Goal: Task Accomplishment & Management: Use online tool/utility

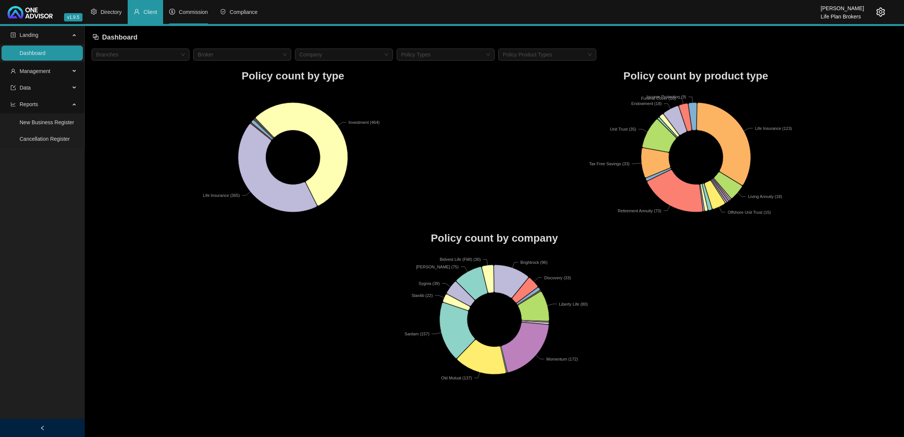
click at [184, 18] on li "Commission" at bounding box center [188, 12] width 51 height 24
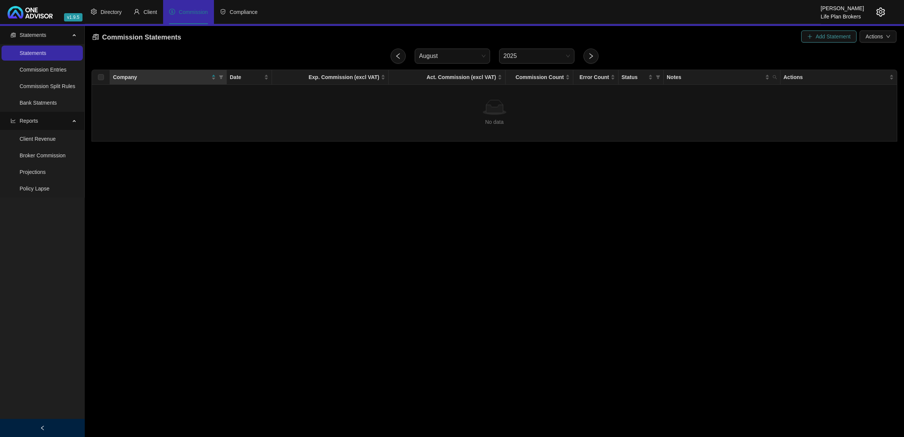
click at [834, 38] on span "Add Statement" at bounding box center [832, 36] width 35 height 8
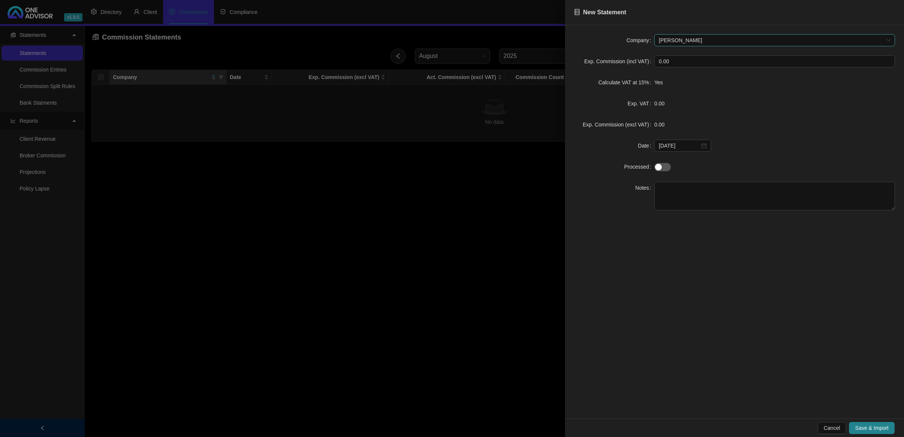
click at [753, 42] on span "[PERSON_NAME]" at bounding box center [775, 40] width 232 height 11
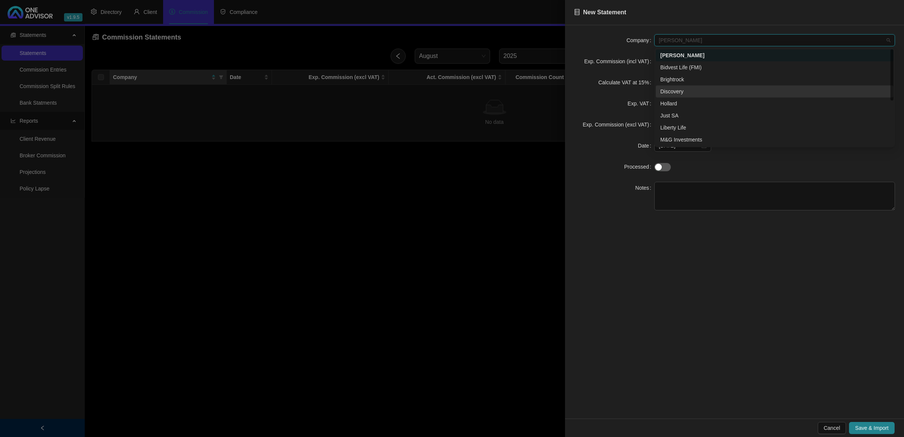
click at [690, 90] on div "Discovery" at bounding box center [774, 91] width 229 height 8
click at [718, 204] on textarea at bounding box center [774, 196] width 241 height 29
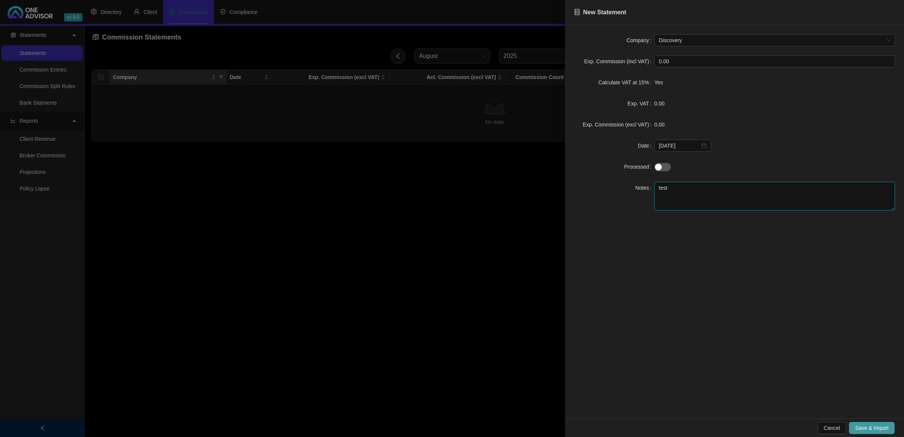
type textarea "test"
click at [866, 430] on span "Save & Import" at bounding box center [872, 428] width 34 height 8
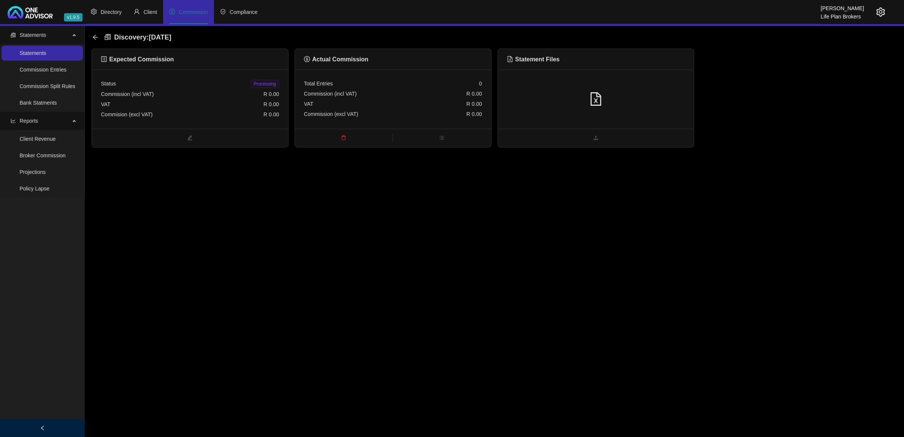
click at [607, 110] on div at bounding box center [596, 99] width 196 height 59
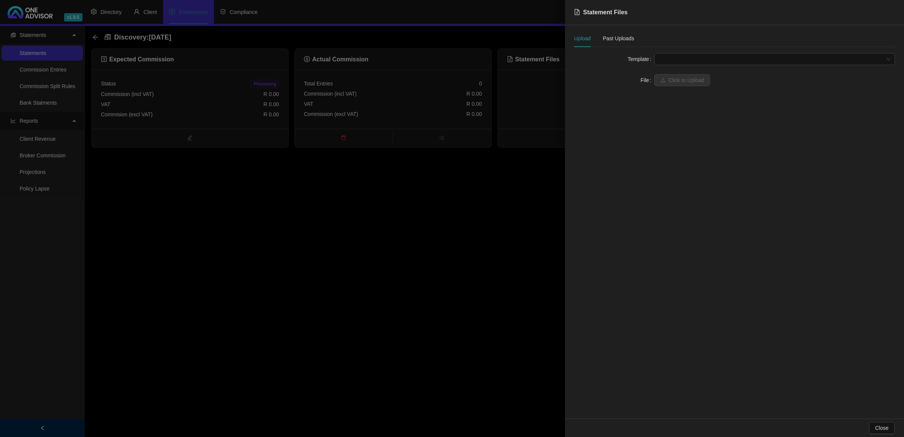
click at [673, 68] on form "Template File Click to Upload" at bounding box center [734, 69] width 321 height 33
click at [673, 63] on span at bounding box center [775, 58] width 232 height 11
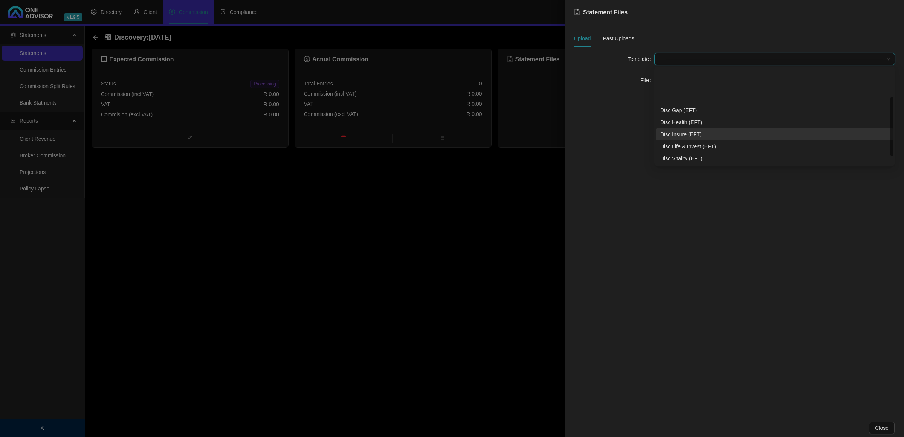
scroll to position [47, 0]
click at [676, 137] on div "Discovery Funeral (EFT)" at bounding box center [774, 135] width 229 height 8
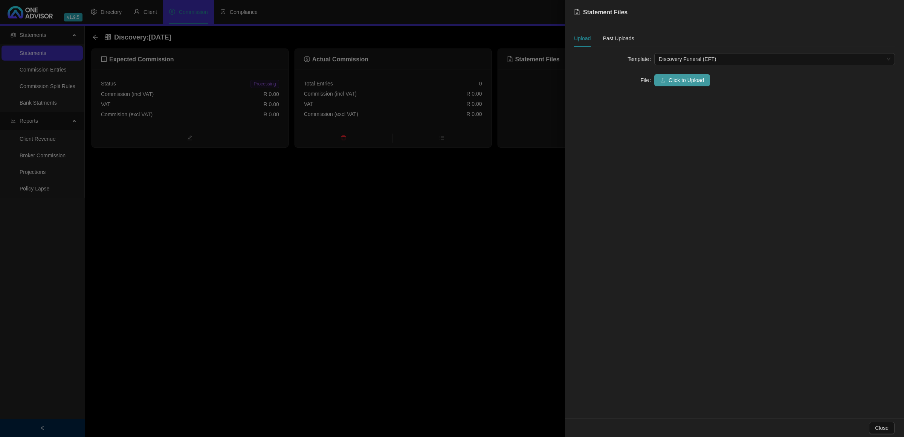
click at [684, 84] on span "Click to Upload" at bounding box center [685, 80] width 35 height 8
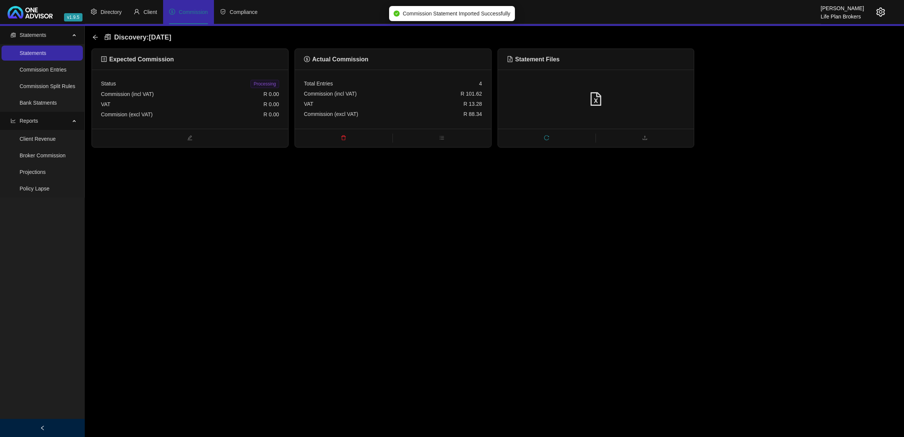
click at [343, 140] on icon "delete" at bounding box center [343, 138] width 5 height 5
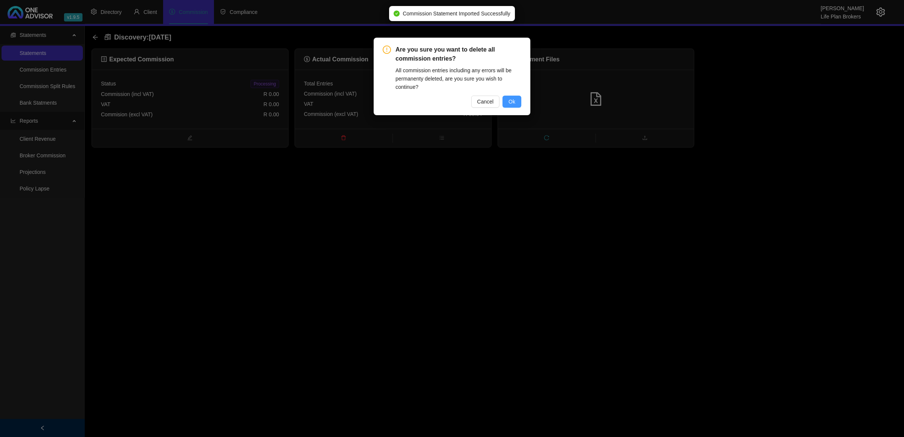
click at [517, 102] on button "Ok" at bounding box center [511, 102] width 19 height 12
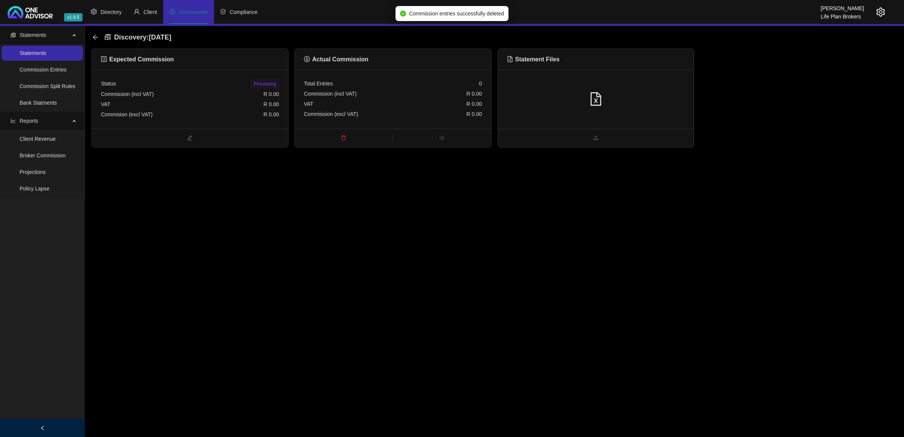
click at [91, 35] on div "Discovery : [DATE]" at bounding box center [493, 37] width 805 height 23
click at [94, 37] on icon "arrow-left" at bounding box center [95, 37] width 6 height 6
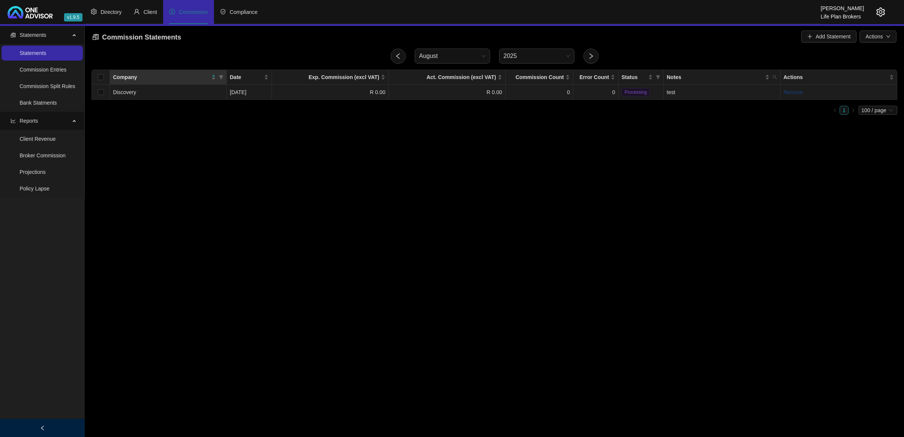
click at [800, 93] on link "Remove" at bounding box center [793, 92] width 20 height 6
click at [829, 76] on span "Yes" at bounding box center [833, 75] width 9 height 8
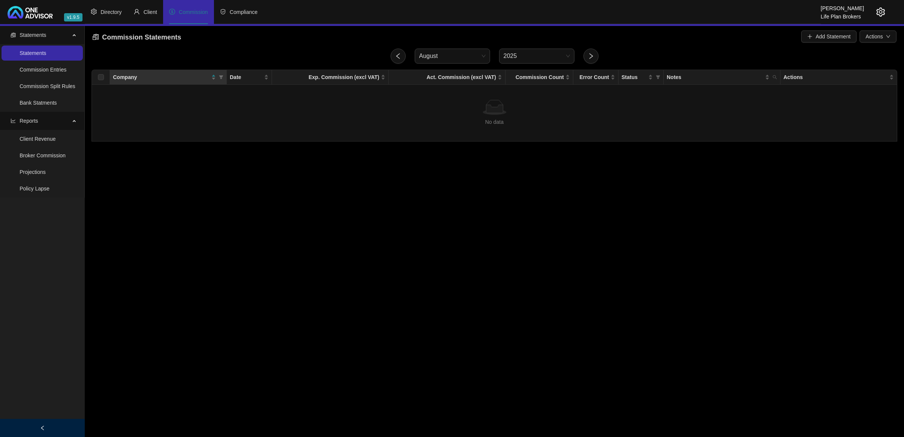
click at [878, 11] on icon "setting" at bounding box center [880, 12] width 9 height 9
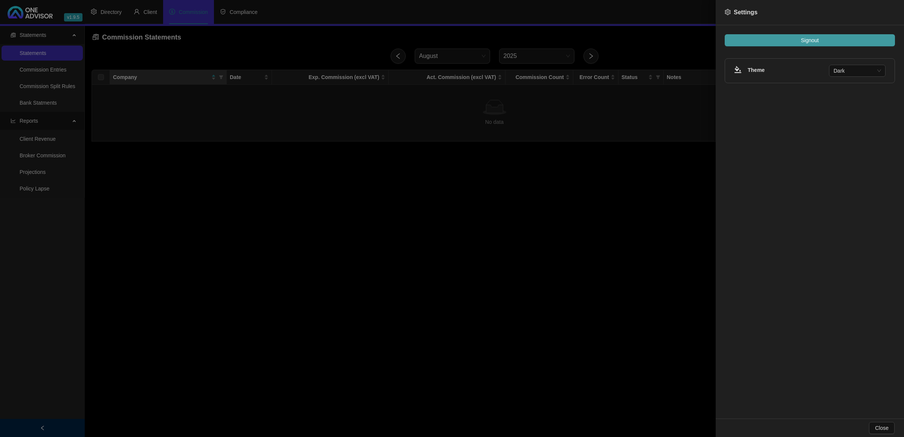
click at [864, 36] on button "Signout" at bounding box center [809, 40] width 170 height 12
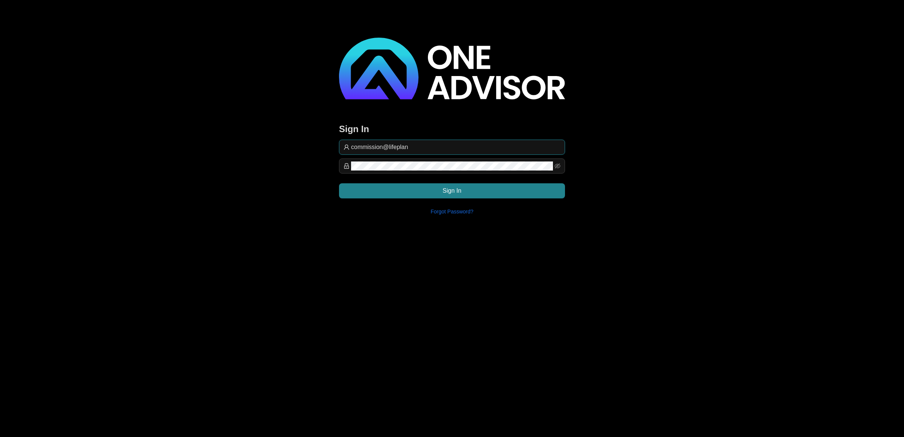
click at [451, 151] on input "commission@lifeplan" at bounding box center [455, 147] width 209 height 9
type input "[EMAIL_ADDRESS][DOMAIN_NAME]"
click at [509, 181] on div "Sign In" at bounding box center [452, 187] width 226 height 21
click at [505, 187] on button "Sign In" at bounding box center [452, 190] width 226 height 15
